Goal: Task Accomplishment & Management: Complete application form

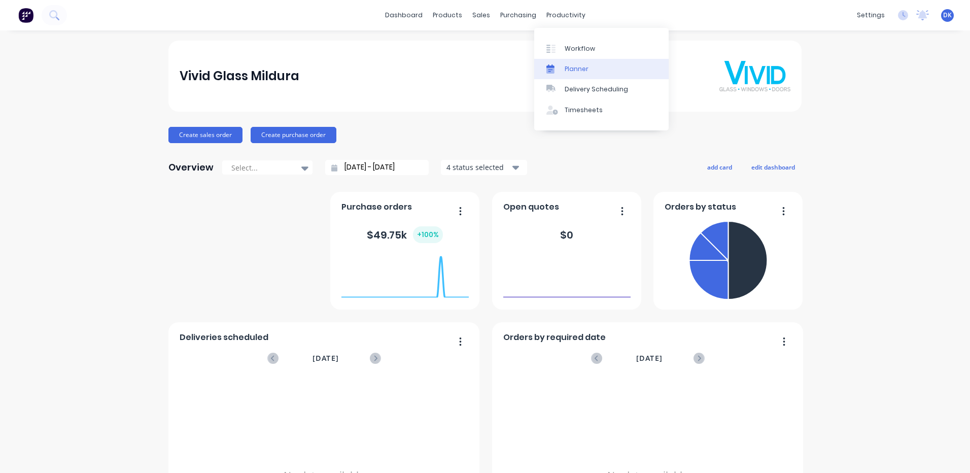
click at [568, 68] on div "Planner" at bounding box center [576, 68] width 24 height 9
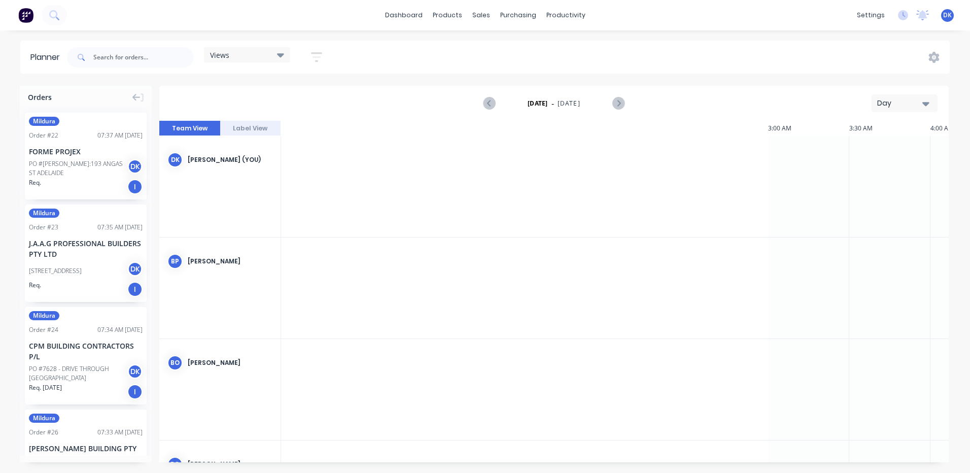
scroll to position [0, 1136]
drag, startPoint x: 63, startPoint y: 248, endPoint x: 286, endPoint y: 259, distance: 223.4
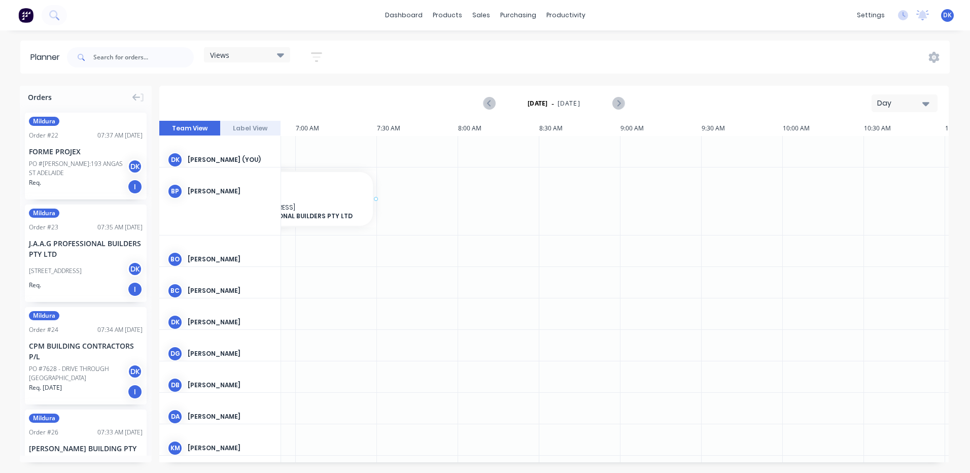
scroll to position [0, 1098]
drag, startPoint x: 68, startPoint y: 230, endPoint x: 300, endPoint y: 185, distance: 236.6
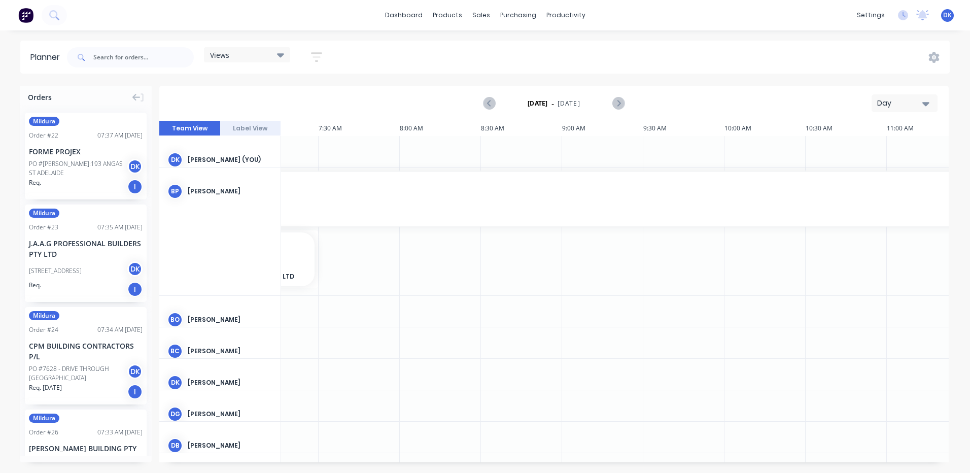
scroll to position [0, 1187]
drag, startPoint x: 316, startPoint y: 201, endPoint x: 813, endPoint y: 205, distance: 497.5
click at [372, 191] on div at bounding box center [433, 190] width 710 height 7
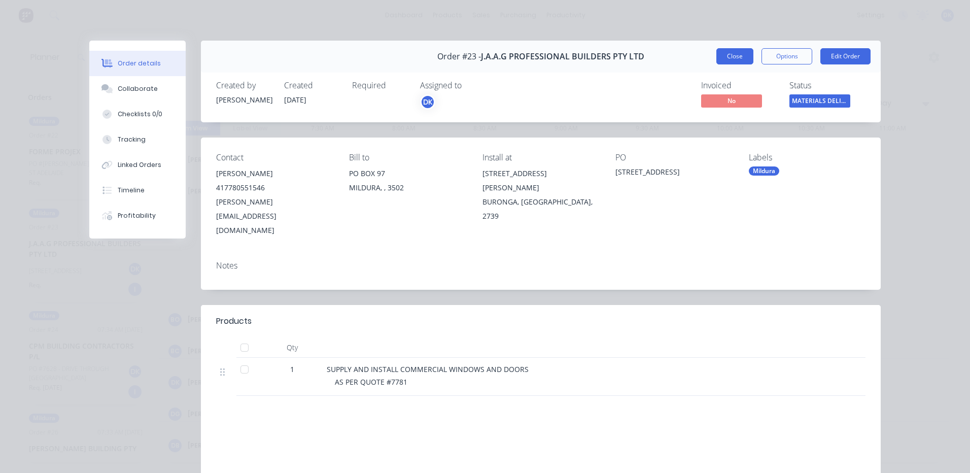
click at [732, 52] on button "Close" at bounding box center [734, 56] width 37 height 16
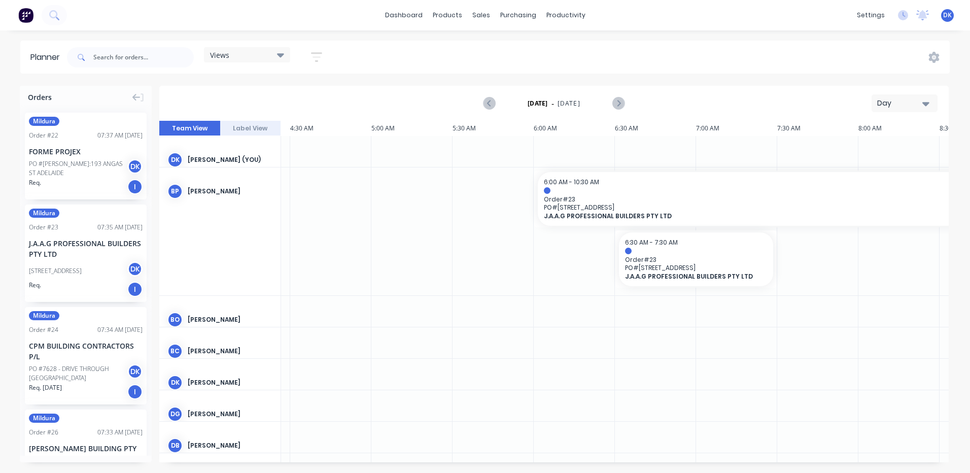
scroll to position [0, 729]
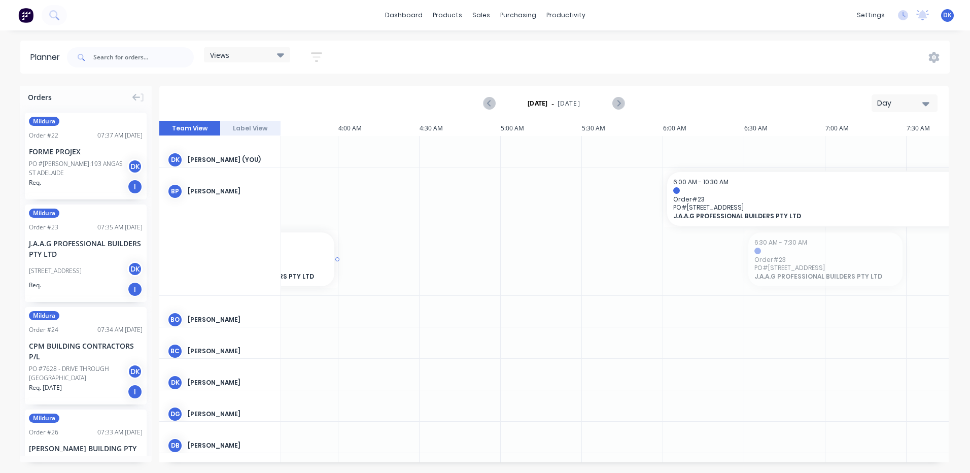
drag, startPoint x: 671, startPoint y: 250, endPoint x: 41, endPoint y: 253, distance: 630.3
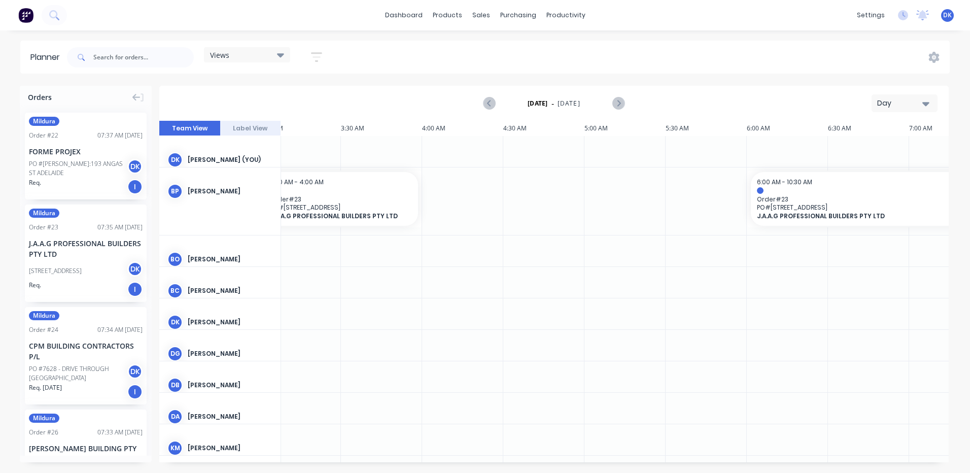
scroll to position [0, 495]
click at [247, 126] on button "Label View" at bounding box center [250, 128] width 61 height 15
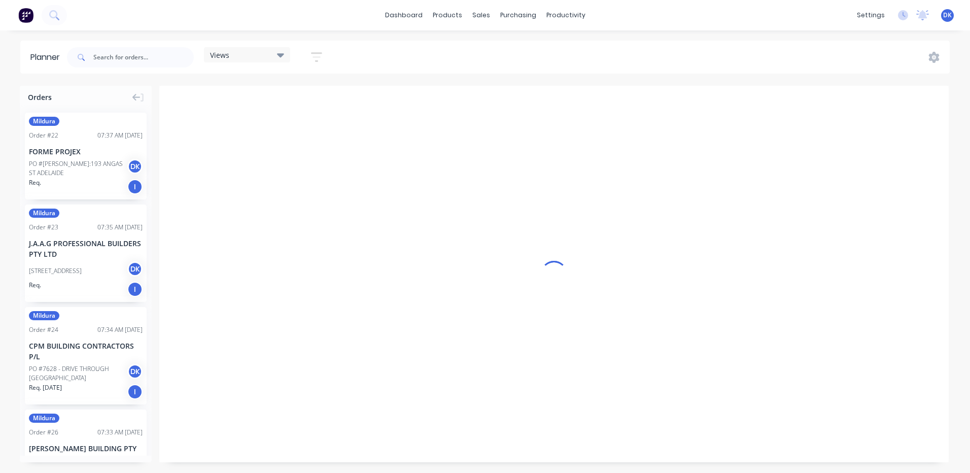
scroll to position [0, 1136]
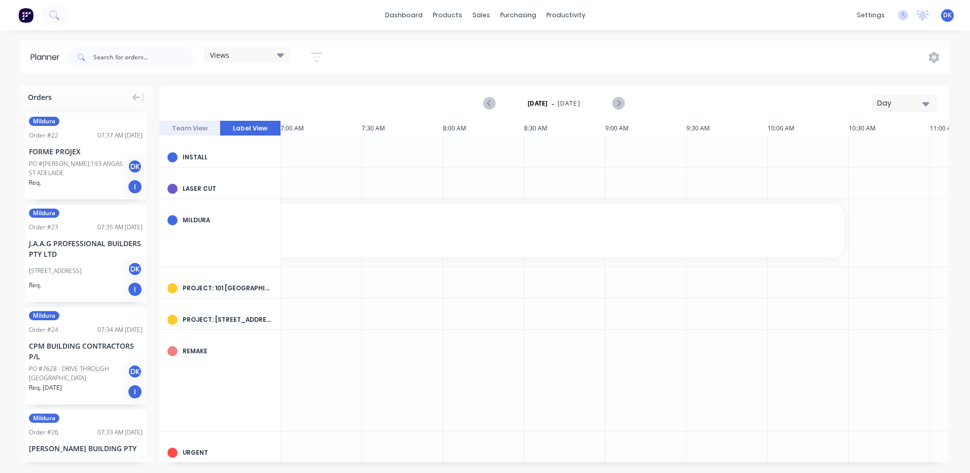
click at [185, 128] on button "Team View" at bounding box center [189, 128] width 61 height 15
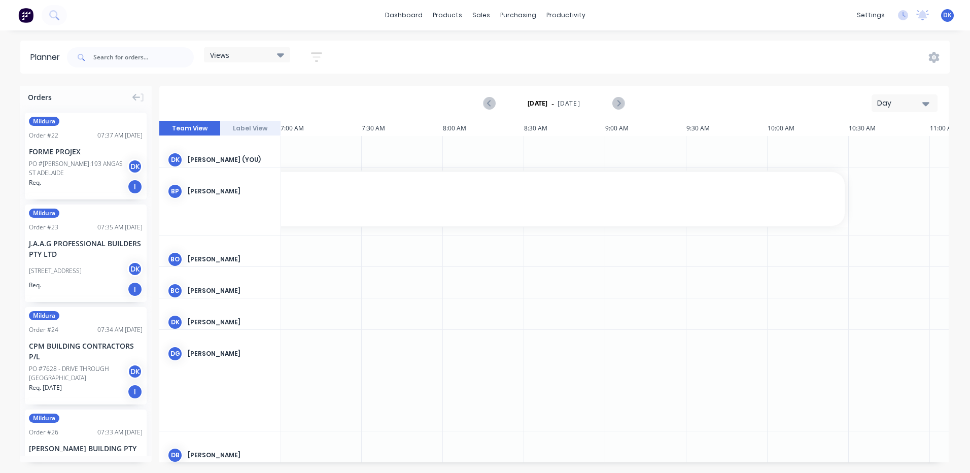
click at [28, 12] on img at bounding box center [25, 15] width 15 height 15
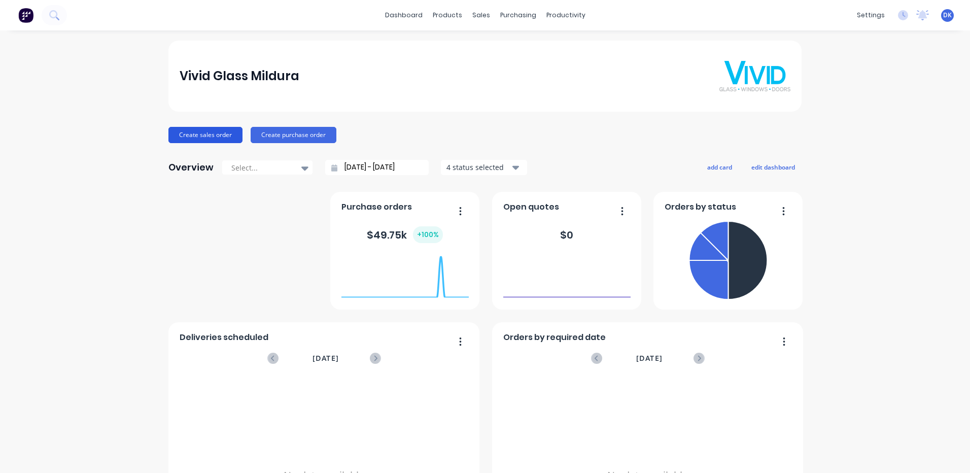
click at [192, 135] on button "Create sales order" at bounding box center [205, 135] width 74 height 16
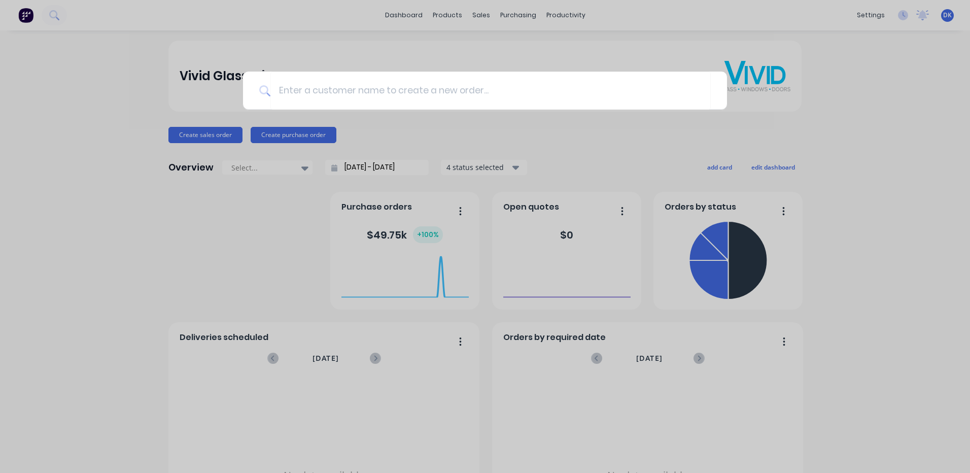
click at [155, 254] on div at bounding box center [485, 236] width 970 height 473
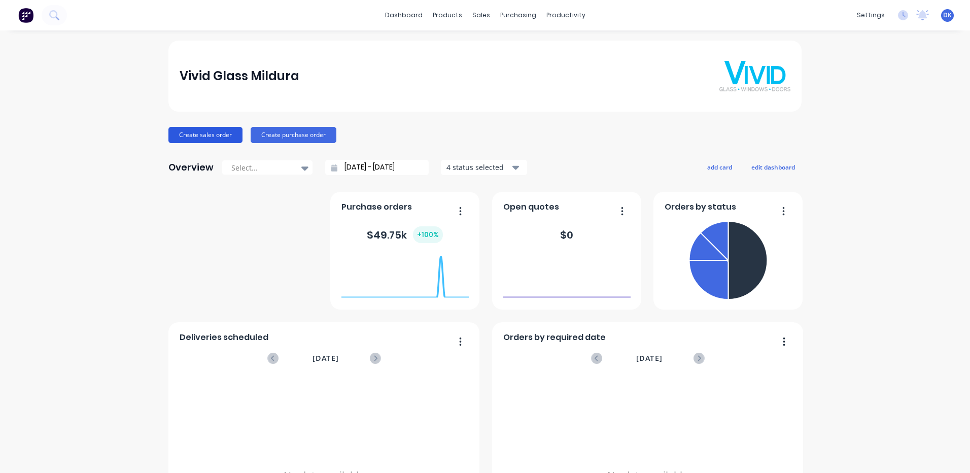
click at [200, 133] on button "Create sales order" at bounding box center [205, 135] width 74 height 16
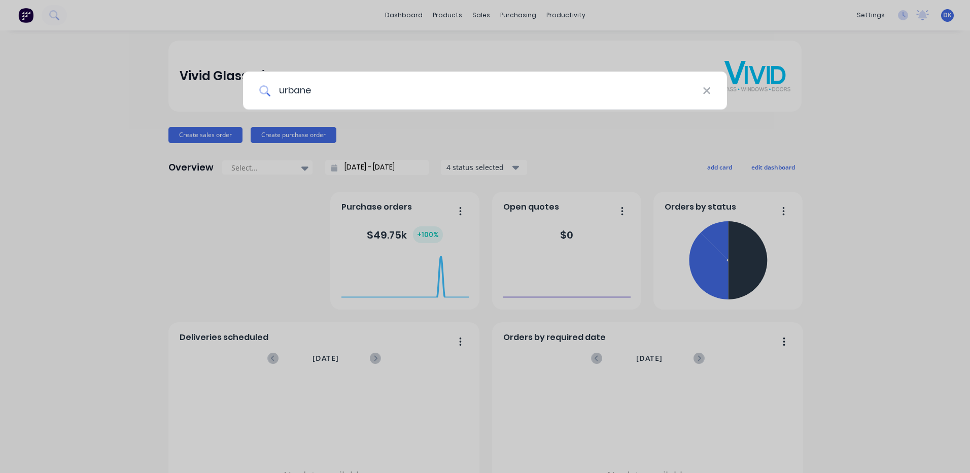
click at [289, 99] on input "urbane" at bounding box center [486, 91] width 432 height 38
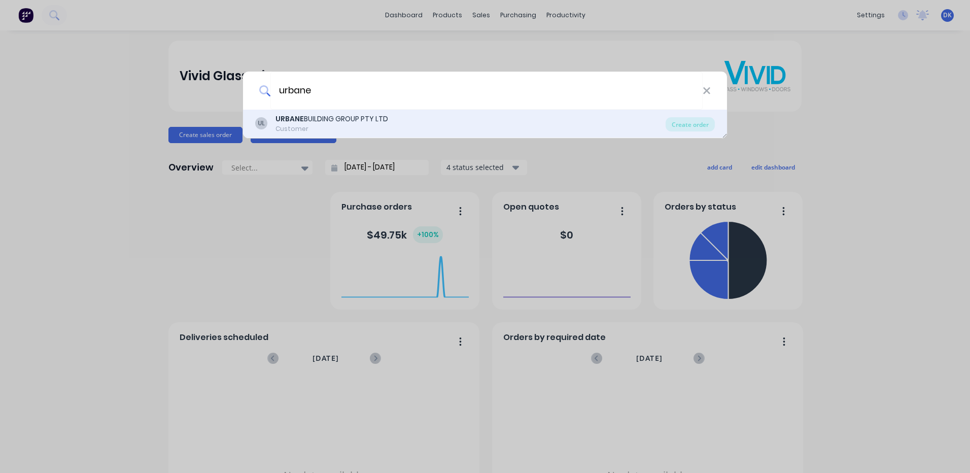
type input "urbane"
click at [319, 118] on div "URBANE BUILDING GROUP PTY LTD" at bounding box center [331, 119] width 113 height 11
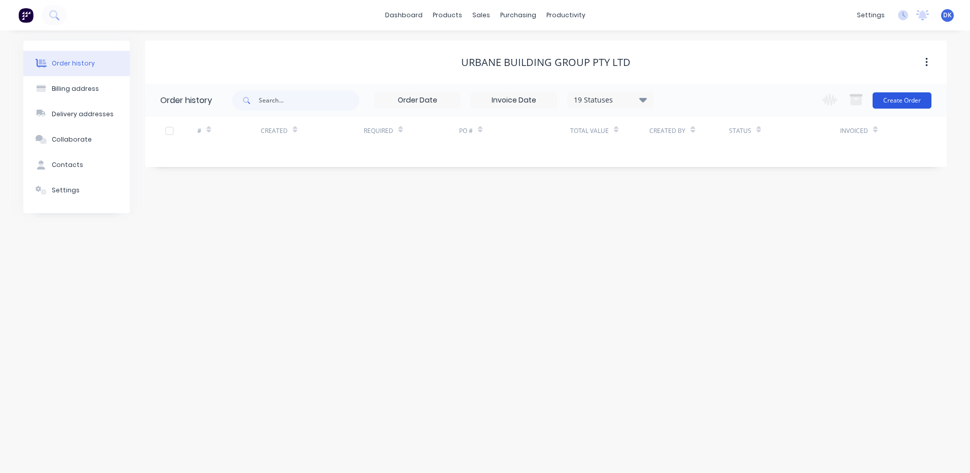
click at [897, 101] on button "Create Order" at bounding box center [901, 100] width 59 height 16
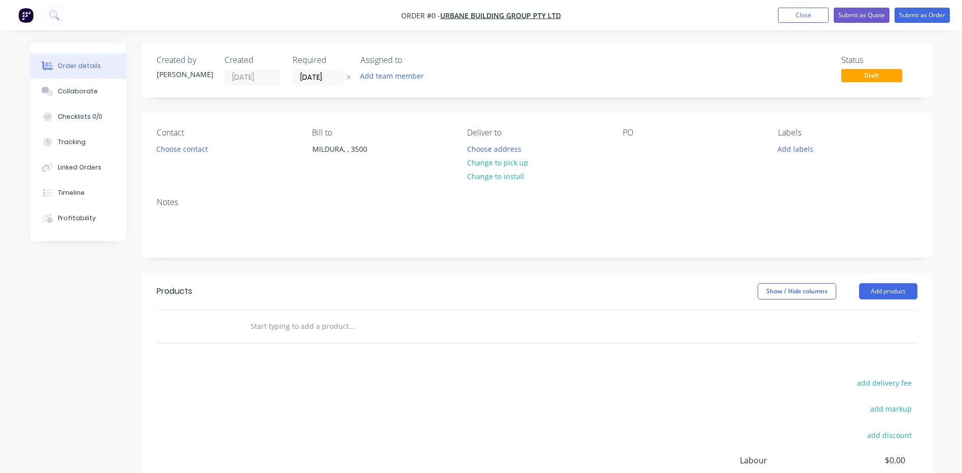
click at [259, 331] on input "text" at bounding box center [351, 326] width 203 height 20
type input "supplly & install residential window as per quote 3456"
click at [562, 424] on div "add delivery fee add markup add discount Labour $0.00 Sub total $0.00 Margin $0…" at bounding box center [537, 474] width 761 height 196
click at [69, 92] on div "Collaborate" at bounding box center [78, 91] width 40 height 9
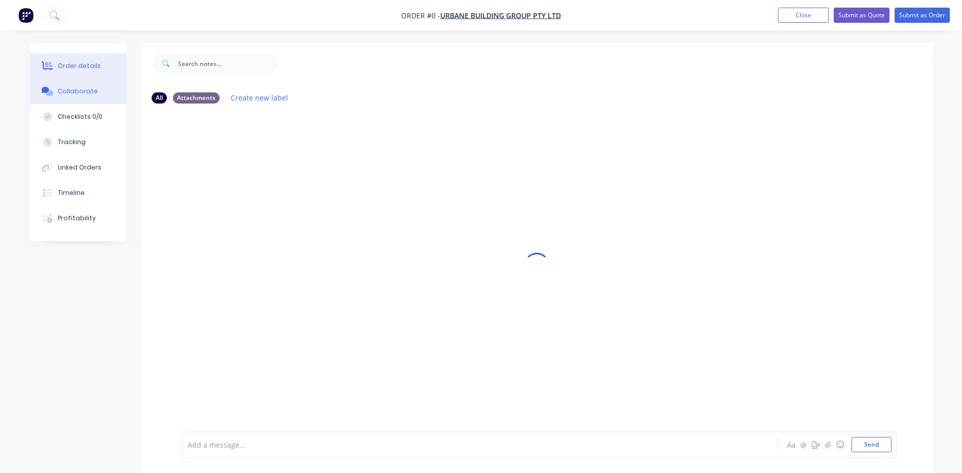
click at [72, 62] on div "Order details" at bounding box center [79, 65] width 43 height 9
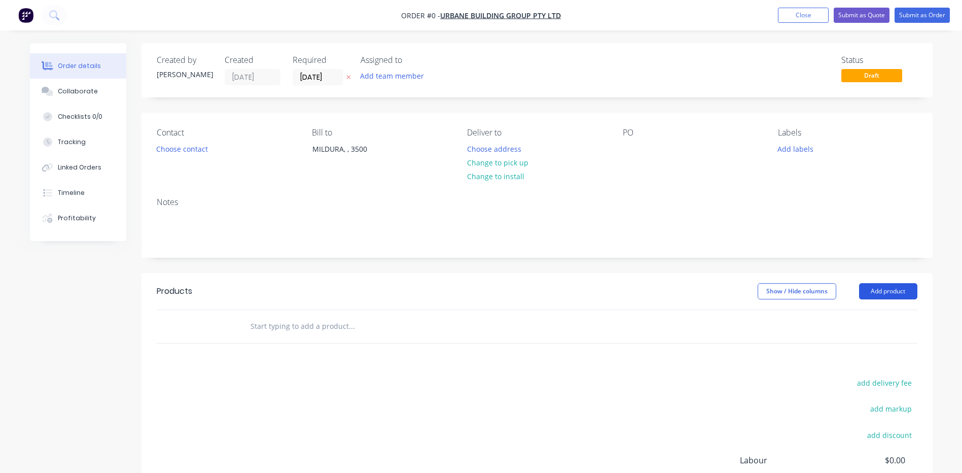
click at [878, 291] on button "Add product" at bounding box center [888, 291] width 58 height 16
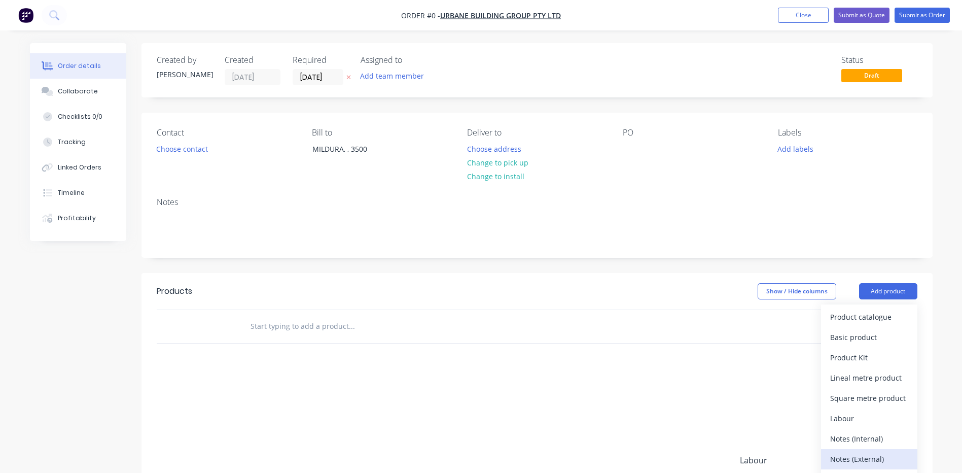
click at [859, 459] on div "Notes (External)" at bounding box center [869, 458] width 78 height 15
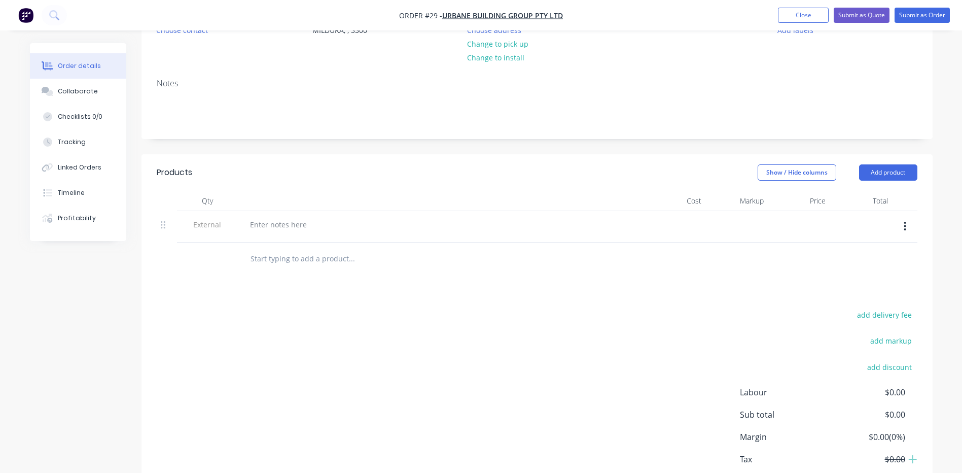
scroll to position [94, 0]
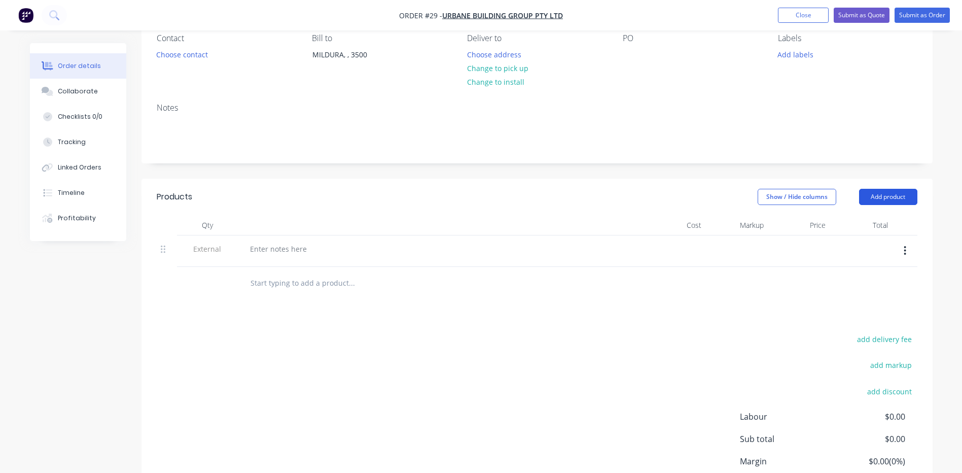
click at [883, 198] on button "Add product" at bounding box center [888, 197] width 58 height 16
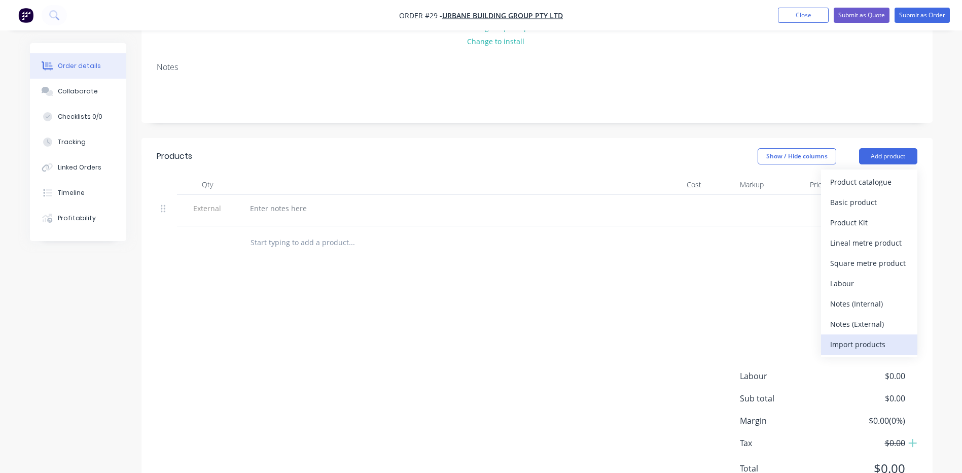
scroll to position [155, 0]
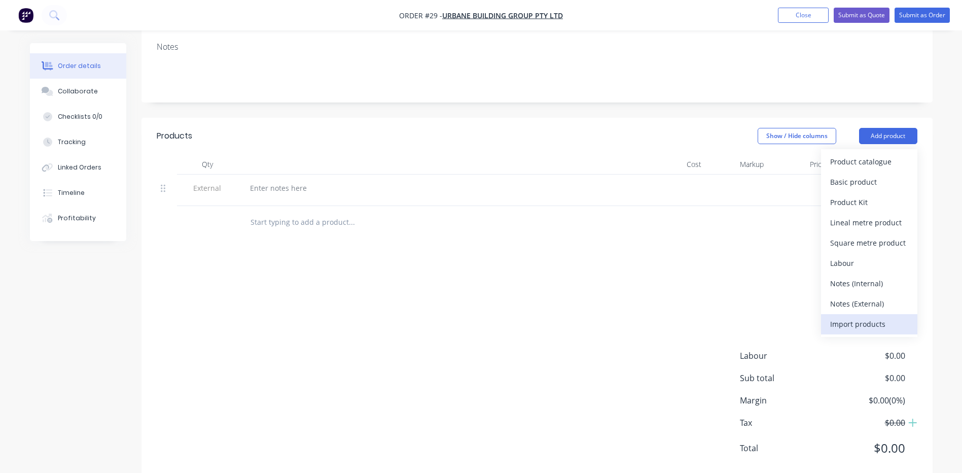
click at [862, 324] on div "Import products" at bounding box center [869, 323] width 78 height 15
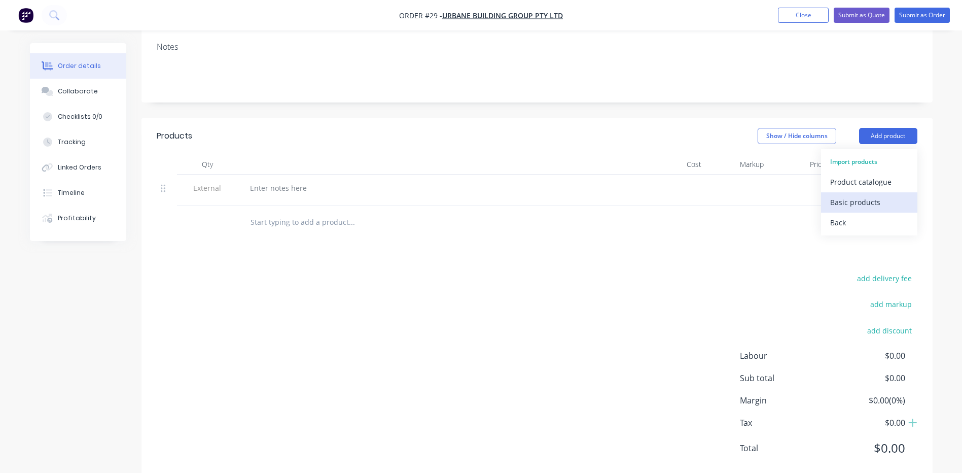
click at [843, 203] on div "Basic products" at bounding box center [869, 202] width 78 height 15
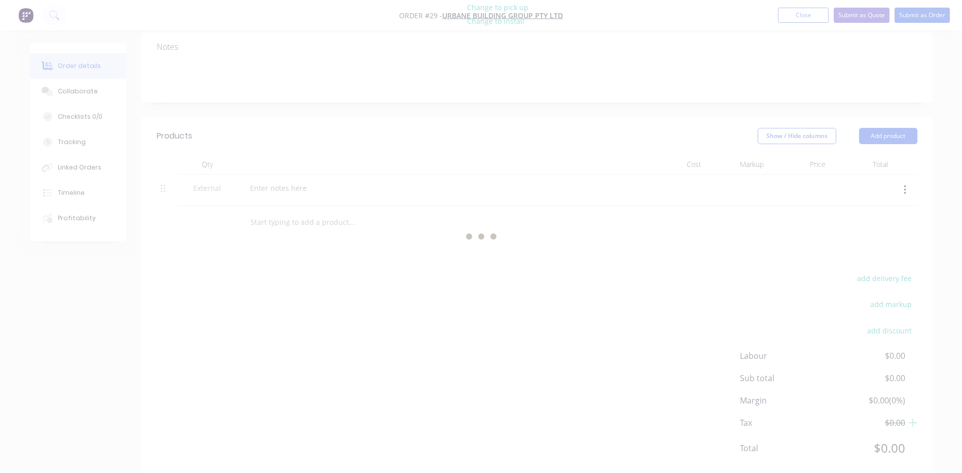
scroll to position [0, 0]
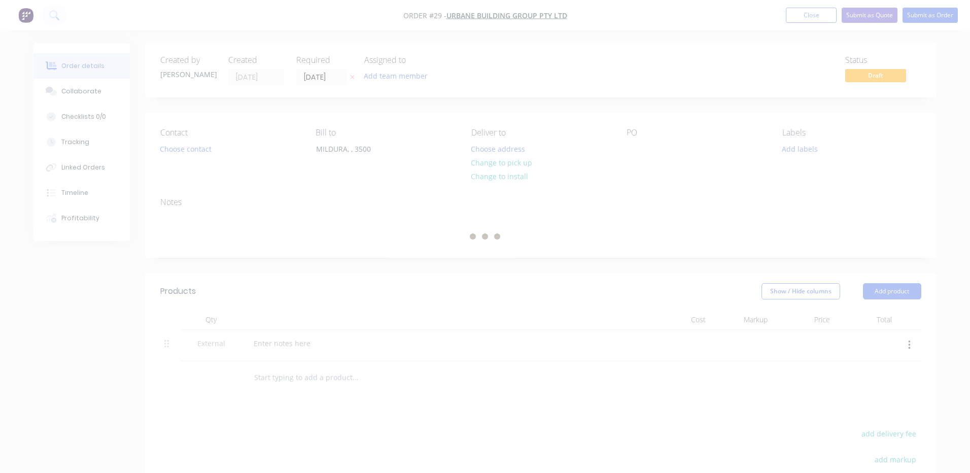
click at [643, 250] on div at bounding box center [485, 236] width 970 height 473
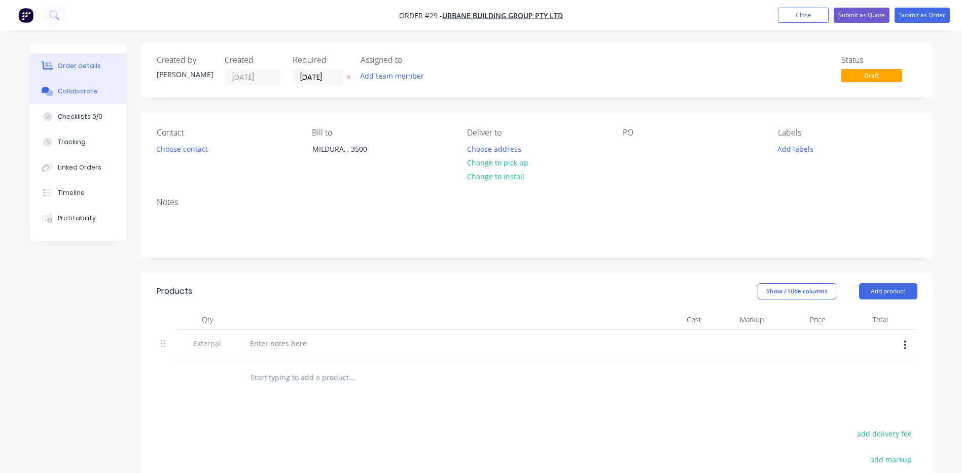
click at [74, 95] on div "Collaborate" at bounding box center [78, 91] width 40 height 9
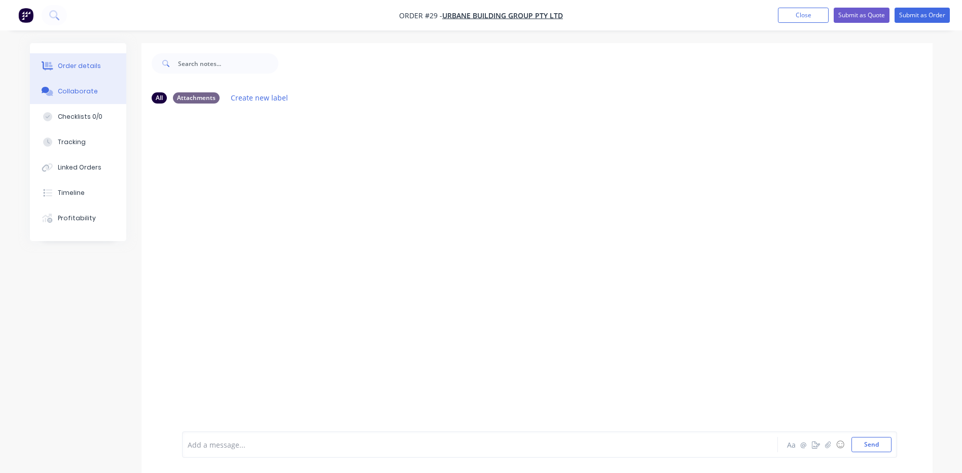
click at [80, 63] on div "Order details" at bounding box center [79, 65] width 43 height 9
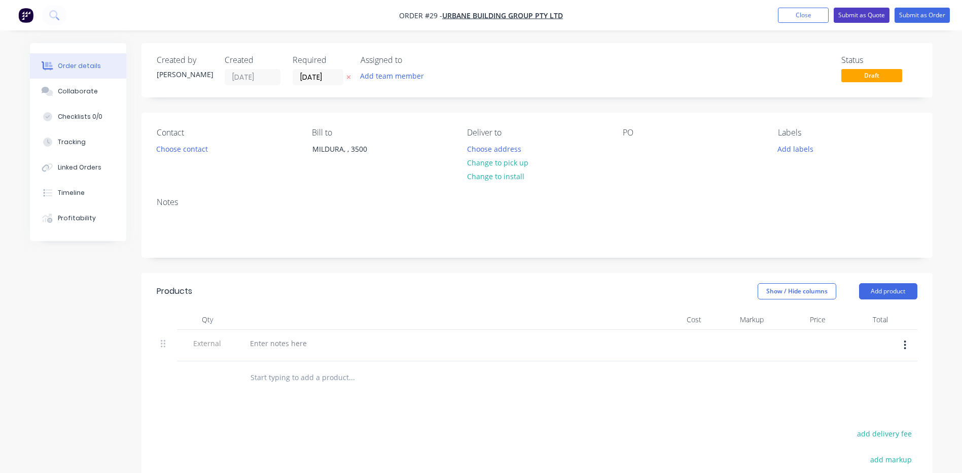
click at [855, 17] on button "Submit as Quote" at bounding box center [862, 15] width 56 height 15
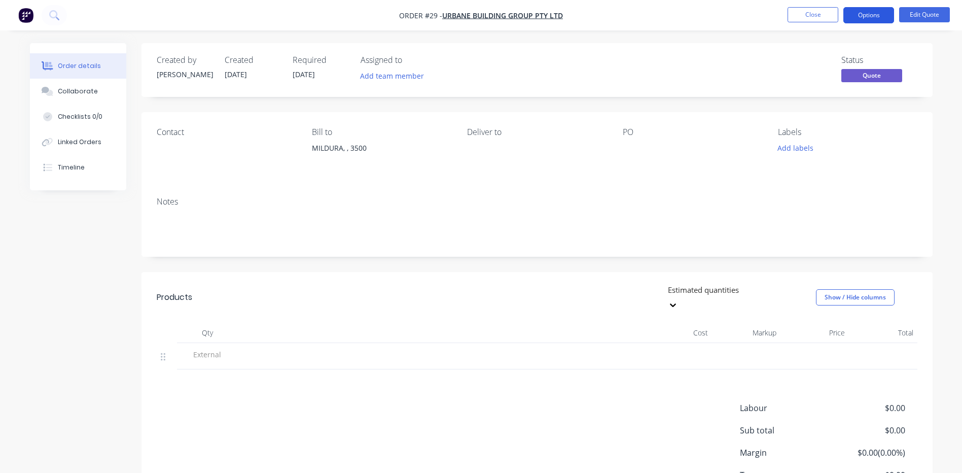
click at [875, 12] on button "Options" at bounding box center [868, 15] width 51 height 16
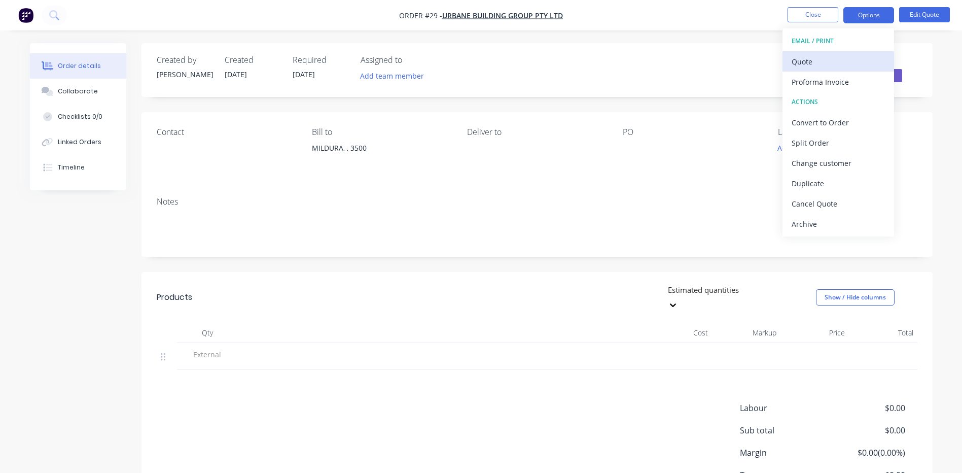
click at [802, 60] on div "Quote" at bounding box center [838, 61] width 93 height 15
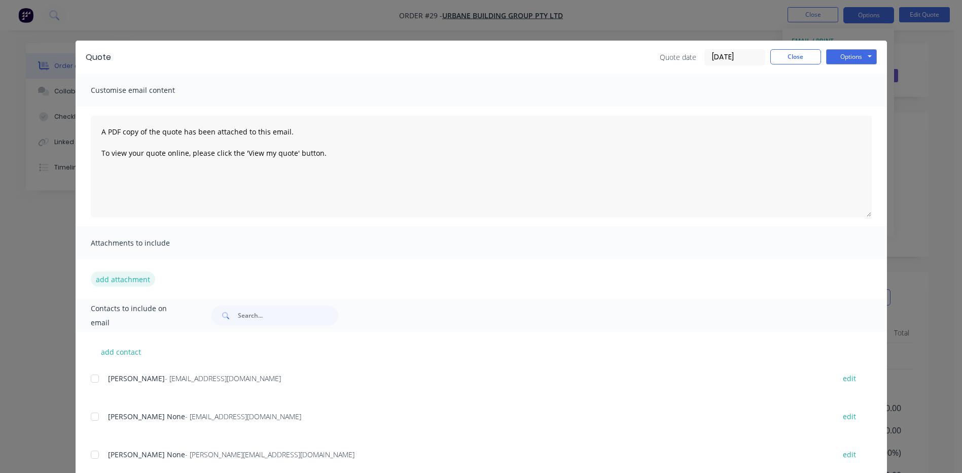
click at [112, 277] on button "add attachment" at bounding box center [123, 278] width 64 height 15
click at [921, 50] on div "Quote Quote date [DATE] Close Options Preview Print Email Customise email conte…" at bounding box center [481, 236] width 962 height 473
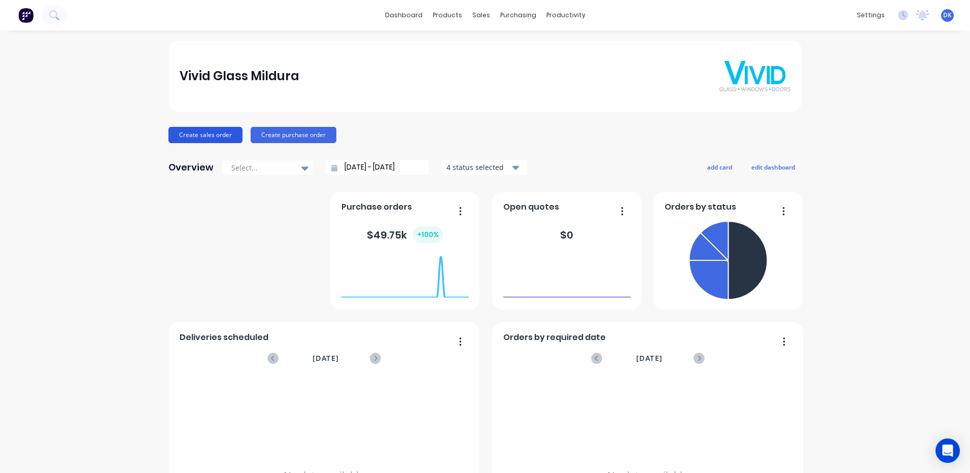
click at [199, 133] on button "Create sales order" at bounding box center [205, 135] width 74 height 16
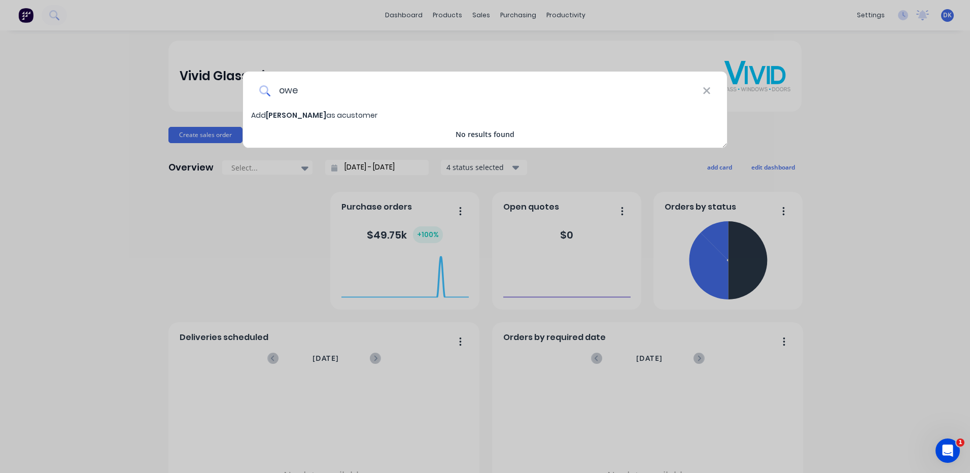
click at [337, 88] on input "owe" at bounding box center [486, 91] width 432 height 38
type input "o"
type input "amacor"
